Goal: Transaction & Acquisition: Purchase product/service

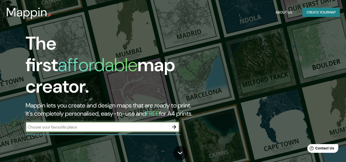
click at [172, 125] on button "button" at bounding box center [174, 127] width 10 height 10
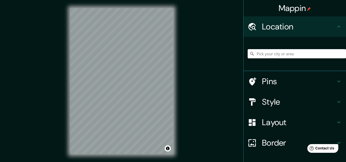
click at [284, 57] on input "Pick your city or area" at bounding box center [297, 53] width 98 height 9
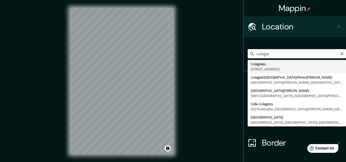
type input "[STREET_ADDRESS]"
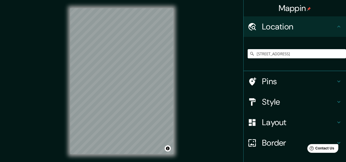
click at [303, 87] on div "Pins" at bounding box center [295, 81] width 102 height 20
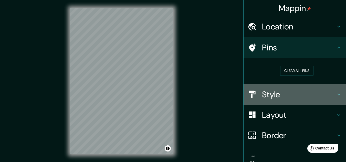
click at [298, 90] on h4 "Style" at bounding box center [299, 94] width 74 height 10
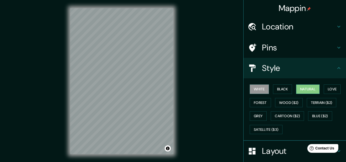
click at [296, 92] on button "Natural" at bounding box center [308, 89] width 24 height 9
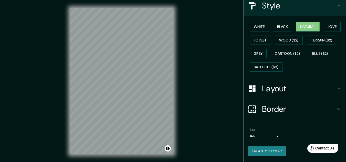
click at [289, 110] on h4 "Border" at bounding box center [299, 109] width 74 height 10
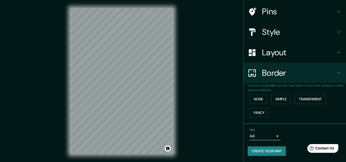
scroll to position [36, 0]
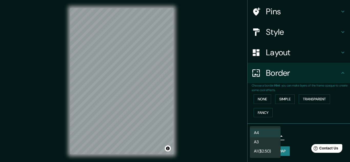
click at [272, 135] on body "Mappin Location [STREET_ADDRESS] Pins Style Layout Border Choose a border. Hint…" at bounding box center [175, 81] width 350 height 162
drag, startPoint x: 272, startPoint y: 139, endPoint x: 269, endPoint y: 140, distance: 3.4
click at [269, 140] on li "A3" at bounding box center [265, 142] width 31 height 9
type input "a4"
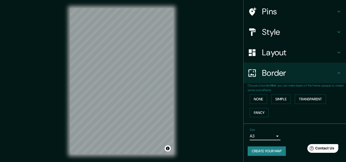
click at [289, 48] on h4 "Layout" at bounding box center [299, 52] width 74 height 10
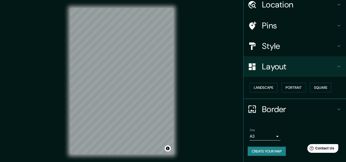
scroll to position [22, 0]
click at [314, 87] on button "Square" at bounding box center [321, 87] width 22 height 9
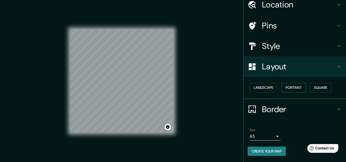
click at [302, 87] on button "Portrait" at bounding box center [293, 87] width 24 height 9
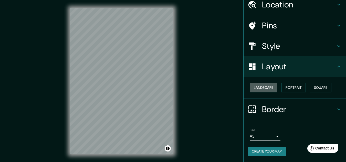
click at [270, 88] on button "Landscape" at bounding box center [264, 87] width 28 height 9
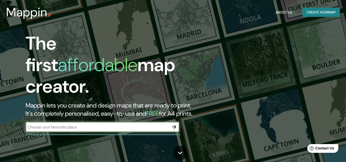
click at [175, 125] on icon "button" at bounding box center [174, 127] width 4 height 4
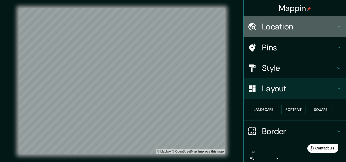
click at [286, 25] on h4 "Location" at bounding box center [299, 27] width 74 height 10
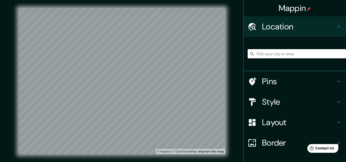
click at [288, 51] on input "Pick your city or area" at bounding box center [297, 53] width 98 height 9
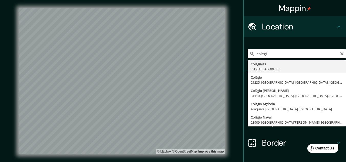
type input "[STREET_ADDRESS]"
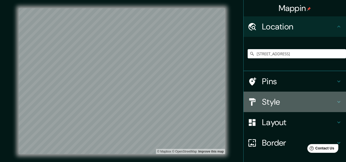
click at [298, 95] on div "Style" at bounding box center [295, 102] width 102 height 20
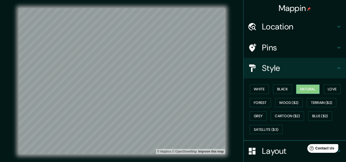
click at [306, 91] on button "Natural" at bounding box center [308, 89] width 24 height 9
